Goal: Information Seeking & Learning: Learn about a topic

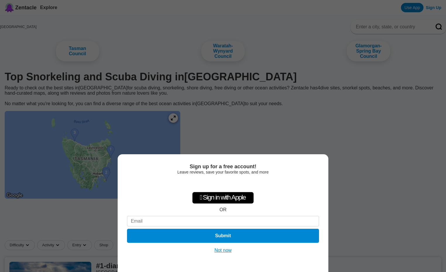
click at [220, 251] on button "Not now" at bounding box center [223, 251] width 21 height 6
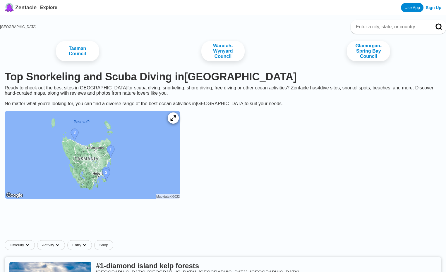
click at [176, 117] on icon at bounding box center [173, 119] width 6 height 6
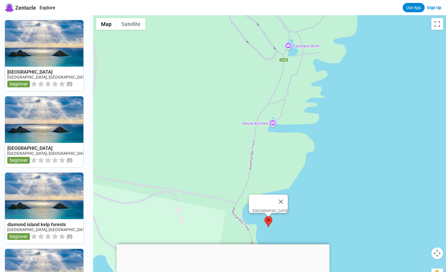
click at [264, 216] on area at bounding box center [264, 216] width 0 height 0
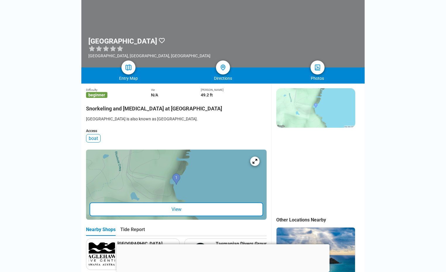
scroll to position [71, 0]
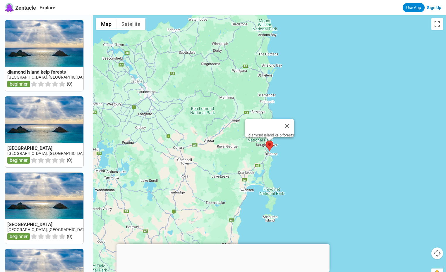
click at [266, 141] on area at bounding box center [266, 141] width 0 height 0
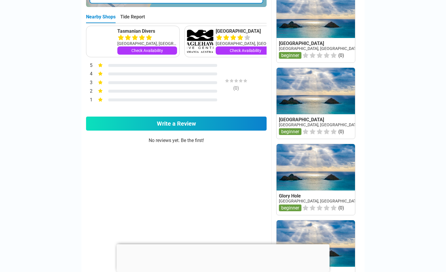
scroll to position [203, 0]
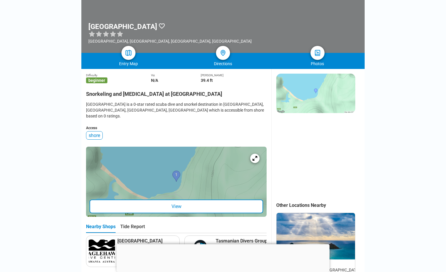
scroll to position [100, 0]
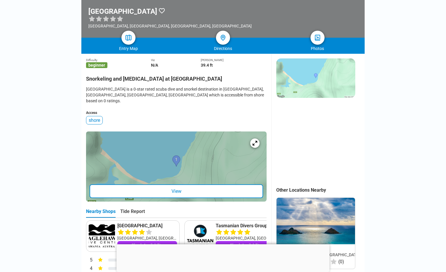
click at [180, 188] on div "View" at bounding box center [176, 192] width 173 height 14
